Goal: Task Accomplishment & Management: Manage account settings

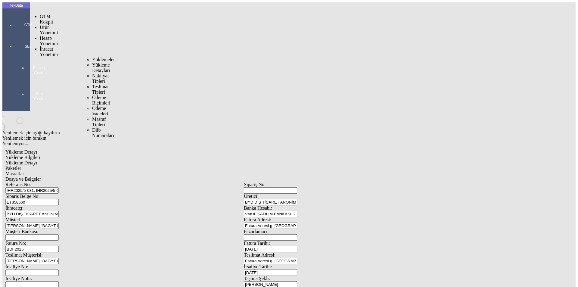
drag, startPoint x: 39, startPoint y: 33, endPoint x: 64, endPoint y: 34, distance: 25.0
click at [40, 46] on span "İhracat Yönetimi" at bounding box center [49, 51] width 18 height 11
click at [92, 57] on span "Yüklemeler" at bounding box center [103, 59] width 23 height 5
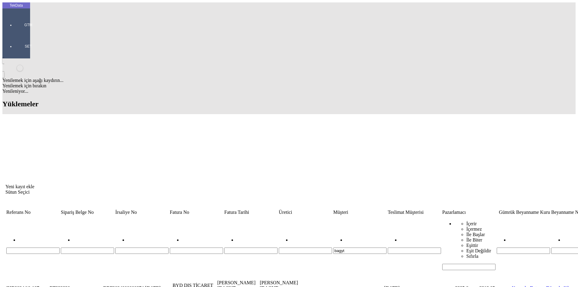
drag, startPoint x: 281, startPoint y: 45, endPoint x: 261, endPoint y: 47, distance: 20.6
click at [264, 216] on tr "bagyt İçerir İçermez İle Başlar İle Biter Eşittir Eşit Değildir Sıfırla" at bounding box center [459, 243] width 907 height 55
type input "gree"
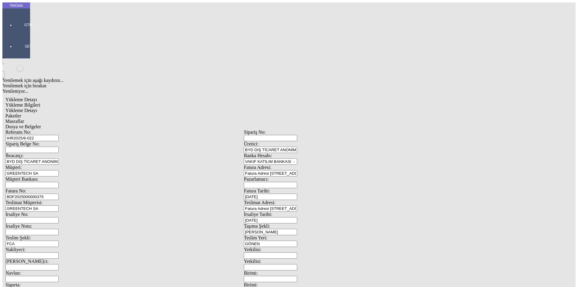
drag, startPoint x: 111, startPoint y: 43, endPoint x: 47, endPoint y: 42, distance: 63.9
click at [53, 130] on div "Referans No: IHR2025/8-022" at bounding box center [124, 136] width 239 height 12
click at [59, 135] on input "IHR2025/8-022" at bounding box center [31, 138] width 53 height 6
type input "IHR2025/8-027"
click at [59, 194] on input "BDF2025000000375" at bounding box center [31, 197] width 53 height 6
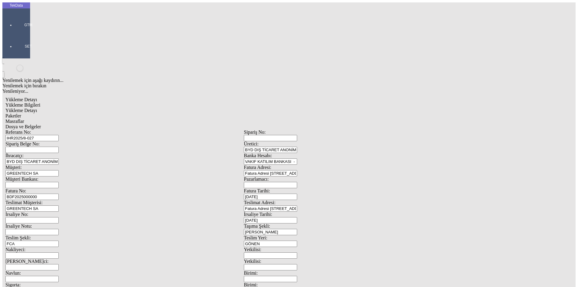
type input "BDF2025000000"
drag, startPoint x: 360, startPoint y: 101, endPoint x: 278, endPoint y: 95, distance: 82.8
click at [284, 188] on div "Fatura No: BDF2025000000 Fatura Tarihi: [DATE]" at bounding box center [243, 194] width 477 height 12
type input "[DATE]"
drag, startPoint x: 358, startPoint y: 126, endPoint x: 282, endPoint y: 120, distance: 76.4
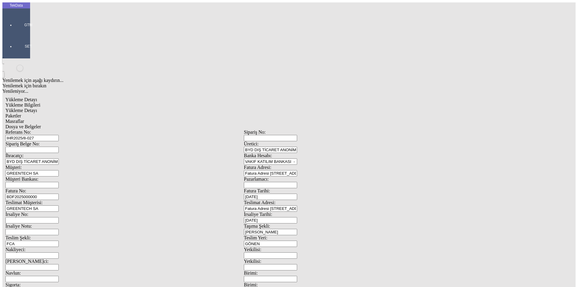
click at [284, 212] on div "İrsaliye No: İrsaliye Tarihi: [DATE]" at bounding box center [243, 218] width 477 height 12
type input "[DATE]"
drag, startPoint x: 108, startPoint y: 205, endPoint x: 13, endPoint y: 206, distance: 95.2
click at [13, 206] on div "TekData GTM SET Yenilemek için aşağı kaydırın... Yenilemek için bırakın Yenilen…" at bounding box center [243, 238] width 483 height 472
type input "[DATE]"
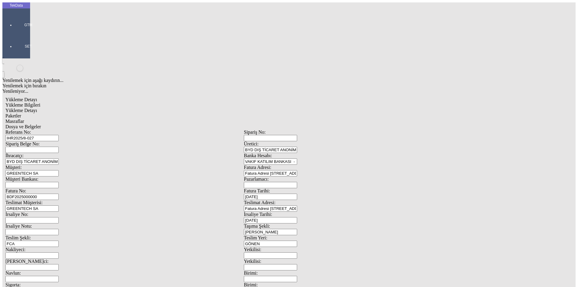
type input "[DATE]"
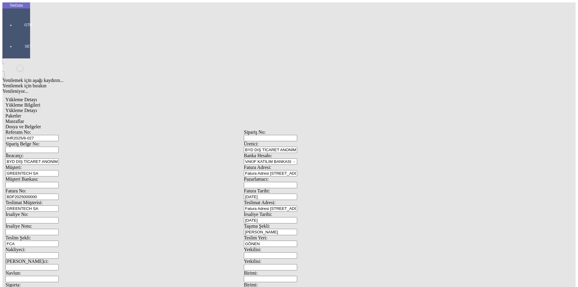
type input "23100"
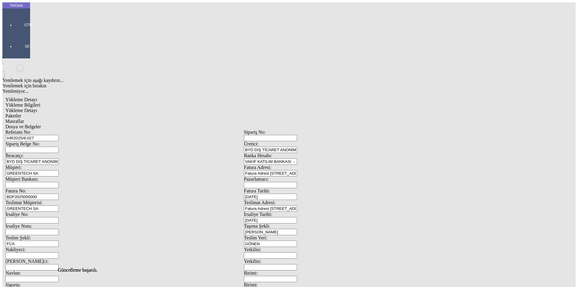
click at [37, 108] on span "Yükleme Detayı" at bounding box center [21, 110] width 32 height 5
click at [21, 113] on span "Paketler" at bounding box center [13, 115] width 16 height 5
click at [164, 119] on div "Masraflar" at bounding box center [243, 121] width 477 height 5
click at [41, 124] on span "Dosya ve Belgeler" at bounding box center [23, 126] width 36 height 5
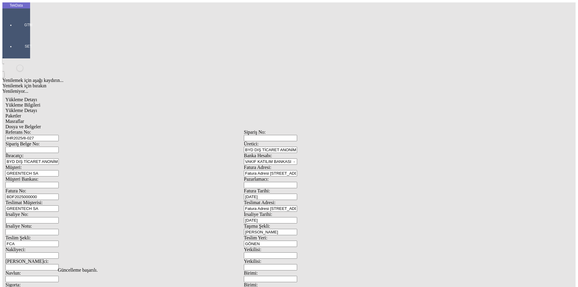
drag, startPoint x: 208, startPoint y: 31, endPoint x: 199, endPoint y: 36, distance: 10.3
click at [41, 124] on span "Dosya ve Belgeler" at bounding box center [23, 126] width 36 height 5
drag, startPoint x: 58, startPoint y: 25, endPoint x: 57, endPoint y: 30, distance: 4.5
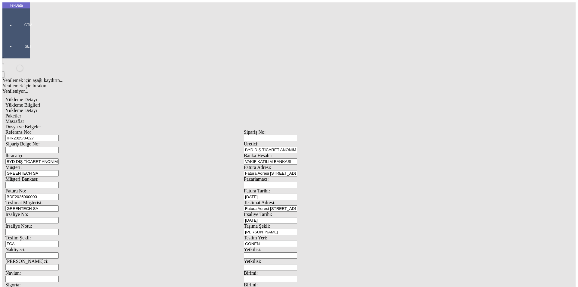
click at [40, 102] on span "Yükleme Bilgileri" at bounding box center [22, 104] width 35 height 5
drag, startPoint x: 85, startPoint y: 42, endPoint x: 11, endPoint y: 39, distance: 73.8
